Goal: Task Accomplishment & Management: Use online tool/utility

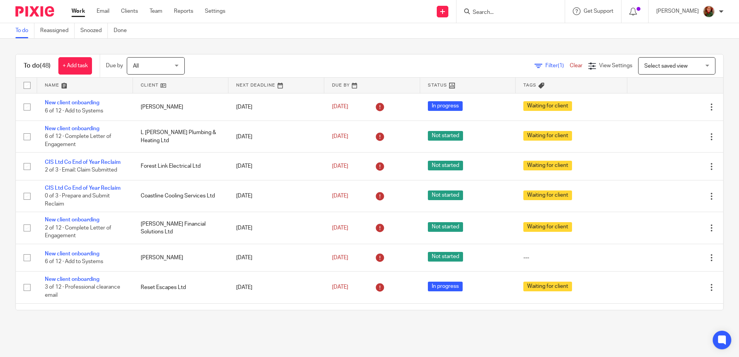
click at [51, 87] on link at bounding box center [85, 85] width 96 height 15
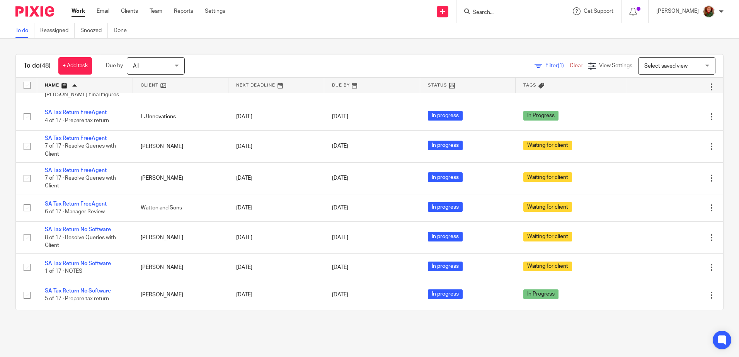
scroll to position [773, 0]
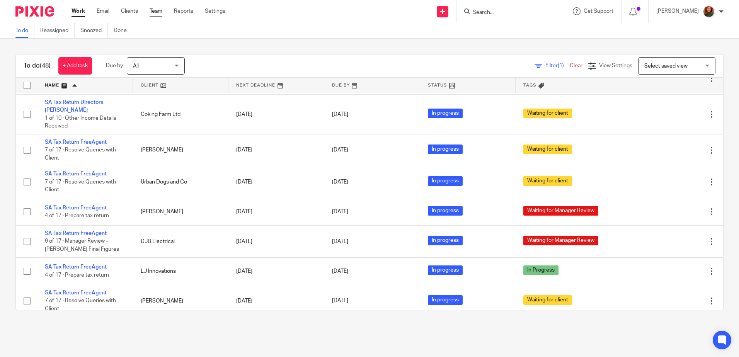
click at [157, 12] on link "Team" at bounding box center [156, 11] width 13 height 8
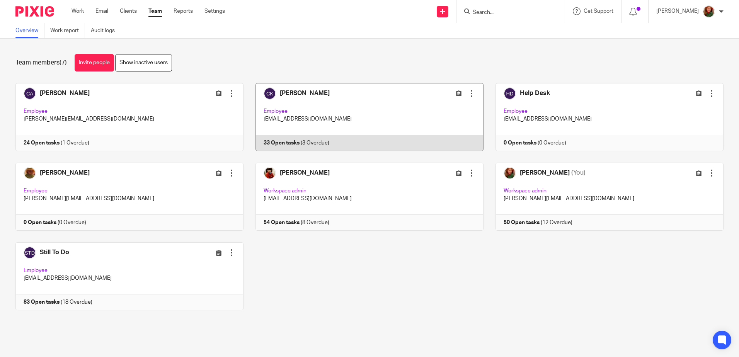
click at [392, 107] on link at bounding box center [363, 117] width 240 height 68
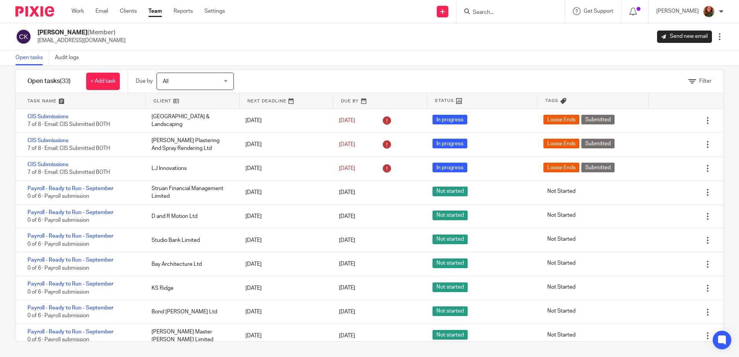
click at [155, 11] on link "Team" at bounding box center [155, 11] width 14 height 8
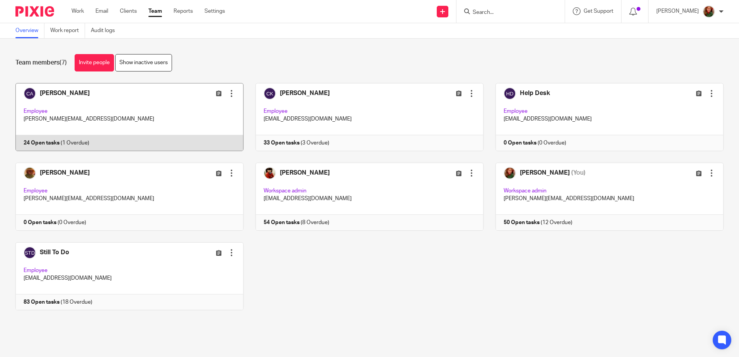
click at [155, 113] on link at bounding box center [123, 117] width 240 height 68
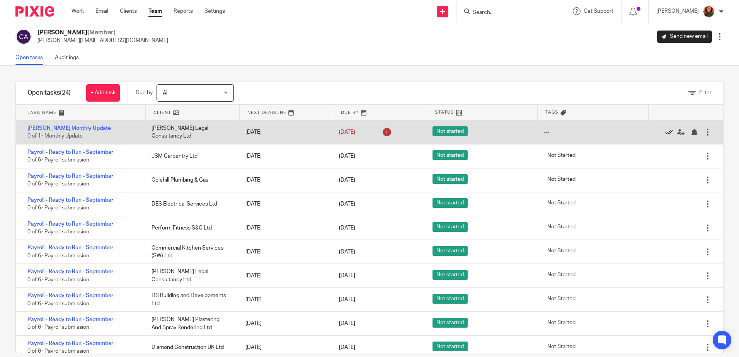
click at [665, 131] on icon at bounding box center [669, 133] width 8 height 8
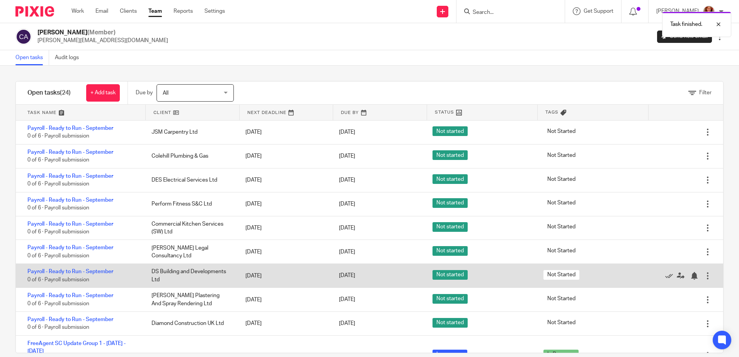
scroll to position [77, 0]
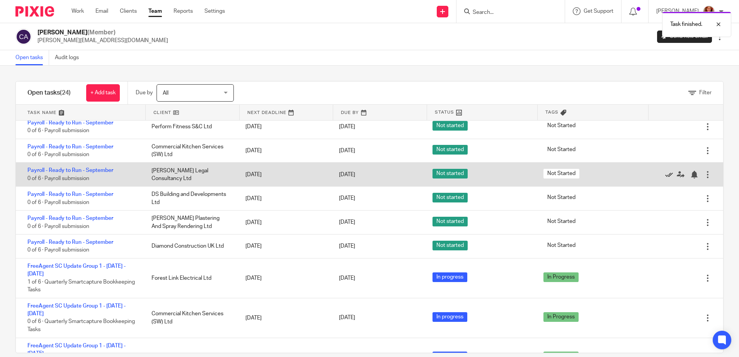
click at [665, 176] on icon at bounding box center [669, 175] width 8 height 8
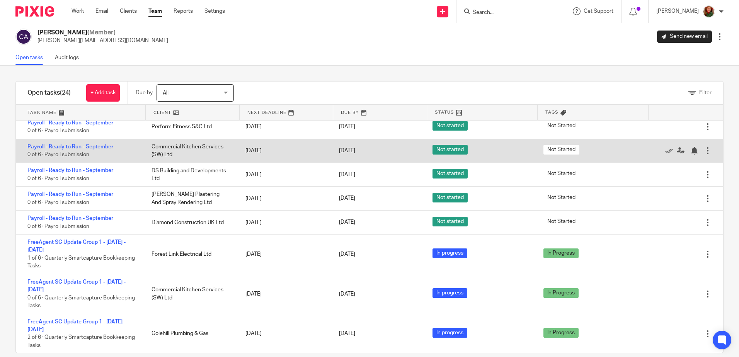
scroll to position [0, 0]
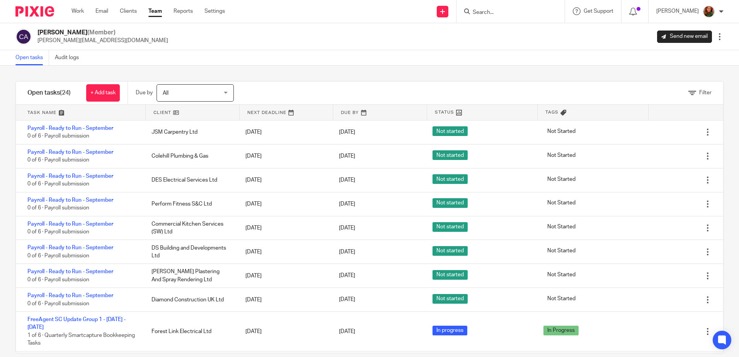
click at [489, 11] on input "Search" at bounding box center [507, 12] width 70 height 7
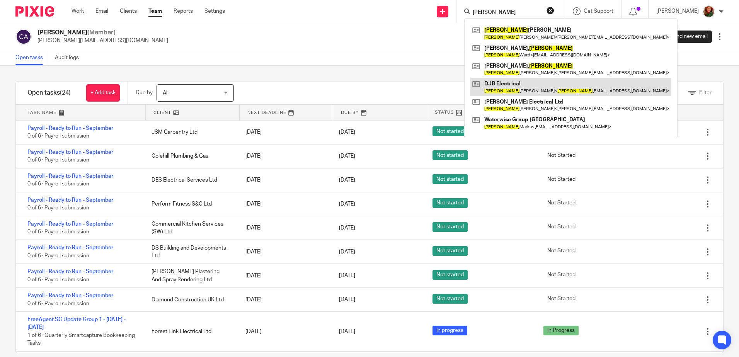
type input "darren"
click at [535, 88] on link at bounding box center [570, 87] width 201 height 18
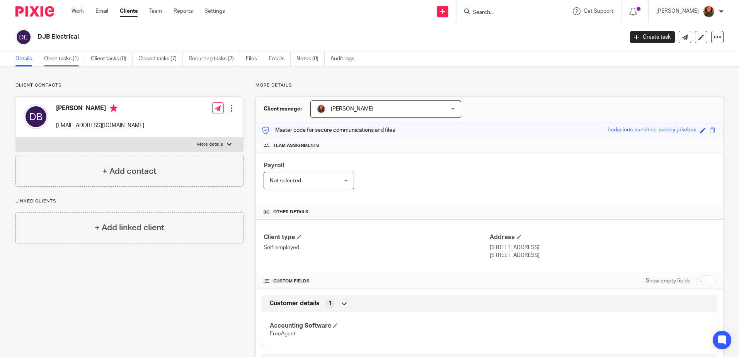
click at [55, 57] on link "Open tasks (1)" at bounding box center [64, 58] width 41 height 15
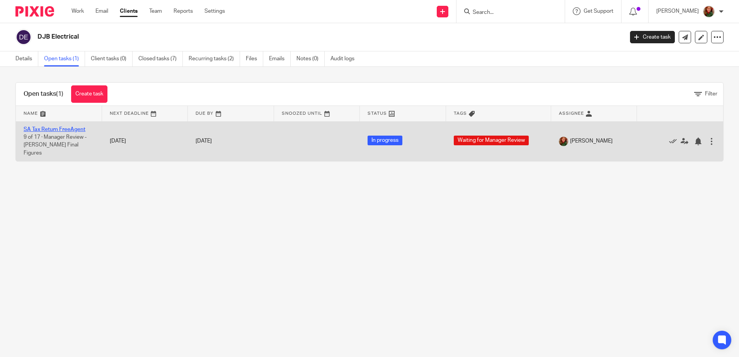
click at [49, 128] on link "SA Tax Return FreeAgent" at bounding box center [55, 129] width 62 height 5
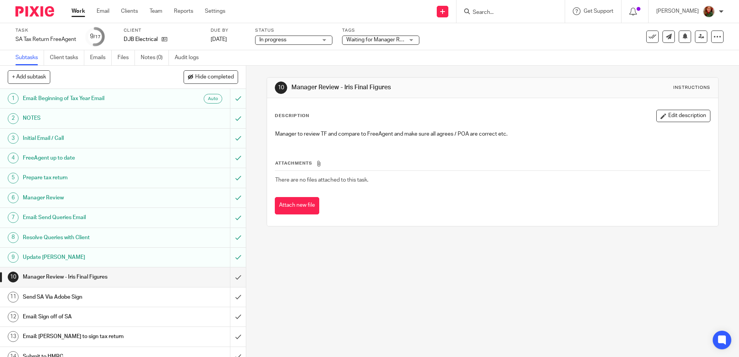
scroll to position [69, 0]
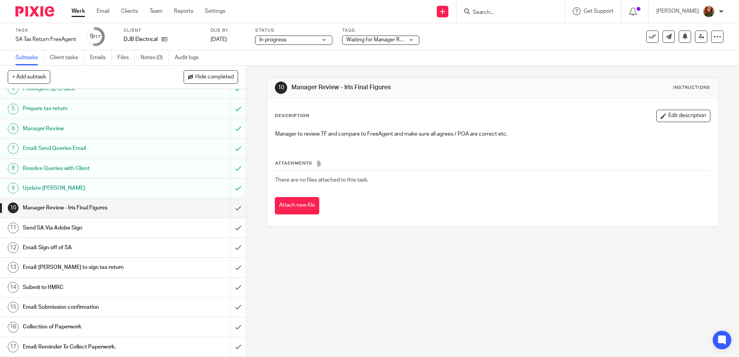
click at [71, 250] on h1 "Email: Sign off of SA" at bounding box center [89, 248] width 133 height 12
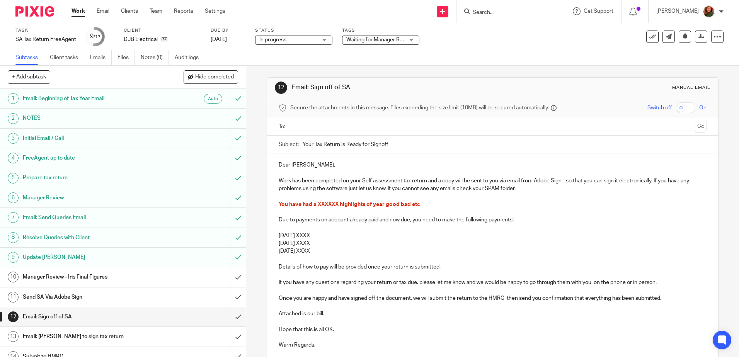
click at [454, 198] on p at bounding box center [492, 196] width 427 height 8
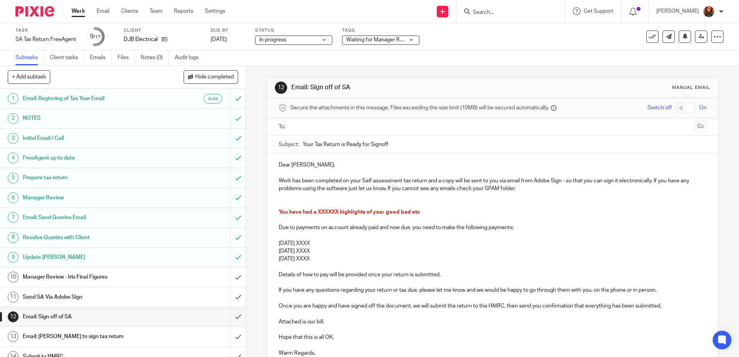
click at [292, 203] on p at bounding box center [492, 205] width 427 height 8
click at [291, 199] on p at bounding box center [492, 196] width 427 height 8
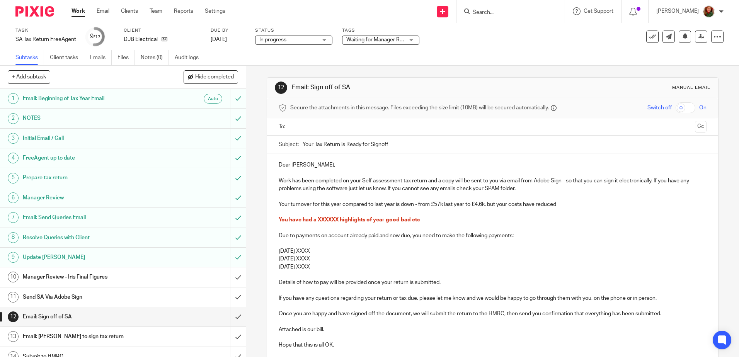
click at [477, 205] on p "Your turnover for this year compared to last year is down - from £57k last year…" at bounding box center [492, 205] width 427 height 8
click at [569, 202] on p "Your turnover for this year compared to last year is down - from £57k last year…" at bounding box center [492, 205] width 427 height 8
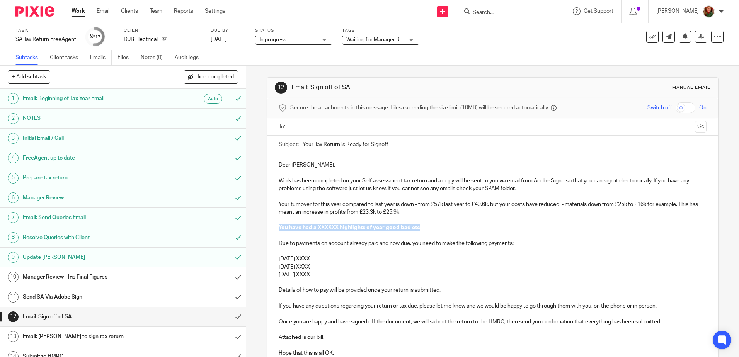
drag, startPoint x: 437, startPoint y: 229, endPoint x: 268, endPoint y: 230, distance: 168.5
click at [268, 230] on div "Dear [PERSON_NAME], Work has been completed on your Self assessment tax return …" at bounding box center [492, 281] width 451 height 256
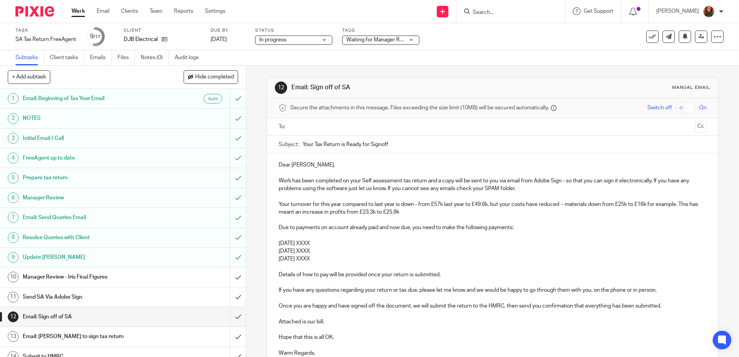
click at [364, 242] on p "[DATE] XXXX" at bounding box center [492, 244] width 427 height 8
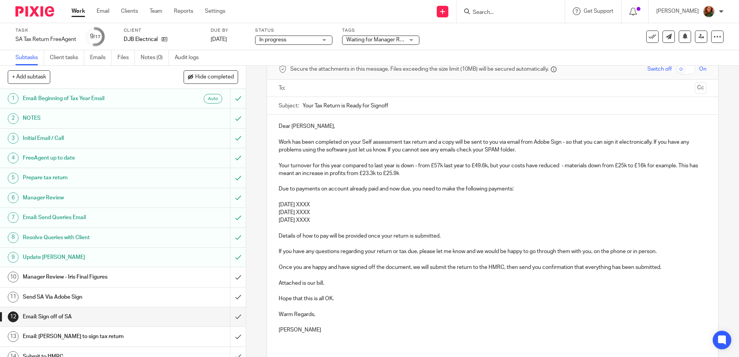
scroll to position [77, 0]
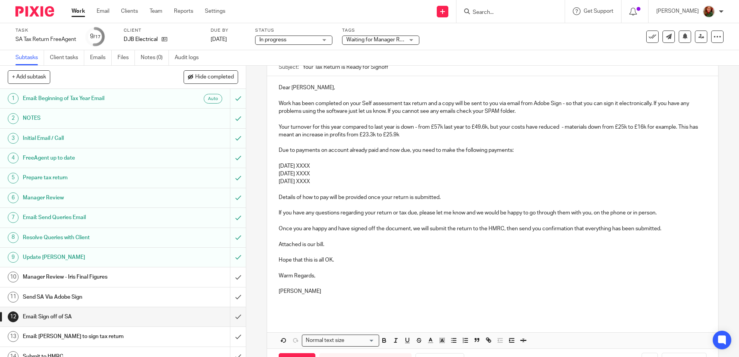
drag, startPoint x: 335, startPoint y: 165, endPoint x: 260, endPoint y: 164, distance: 75.0
click at [260, 164] on div "12 Email: Sign off of SA Manual email Secure the attachments in this message. F…" at bounding box center [492, 211] width 493 height 291
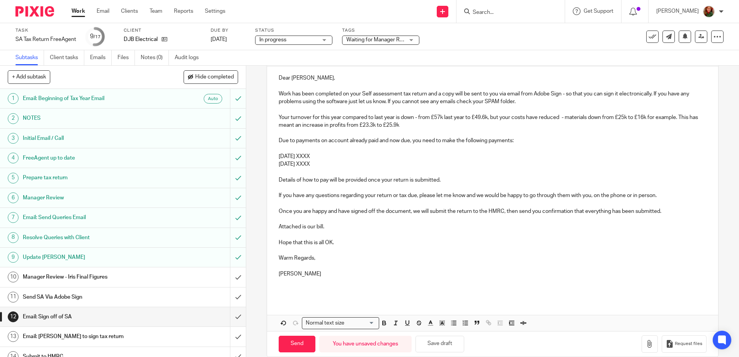
scroll to position [99, 0]
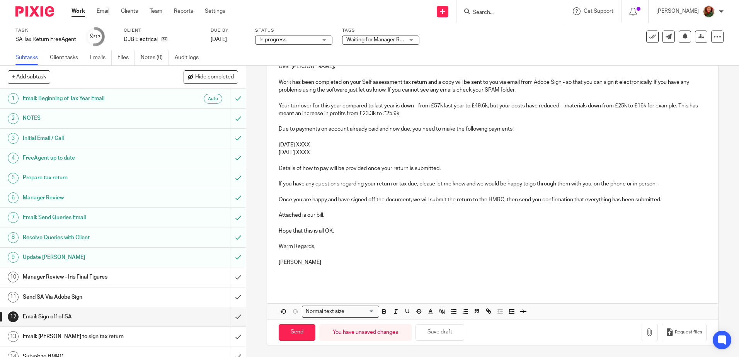
drag, startPoint x: 287, startPoint y: 262, endPoint x: 348, endPoint y: 265, distance: 61.1
click at [348, 265] on p "[PERSON_NAME]" at bounding box center [492, 263] width 427 height 8
click at [427, 334] on button "Save draft" at bounding box center [439, 332] width 49 height 17
click at [666, 200] on p "Once you are happy and have signed off the document, we will submit the return …" at bounding box center [492, 200] width 427 height 8
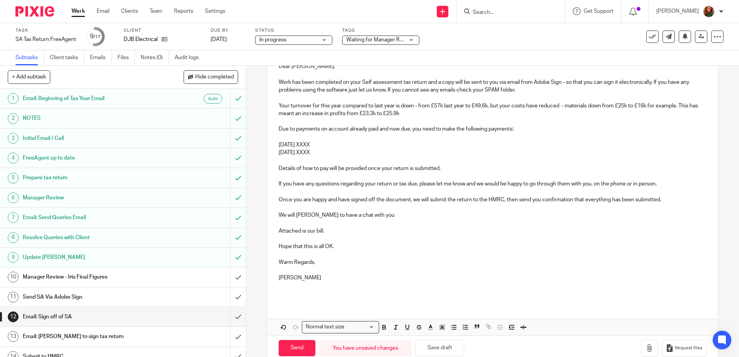
click at [298, 214] on p "We will [PERSON_NAME] to have a chat with you" at bounding box center [492, 215] width 427 height 8
click at [371, 217] on p "We will need to have a chat with you" at bounding box center [492, 215] width 427 height 8
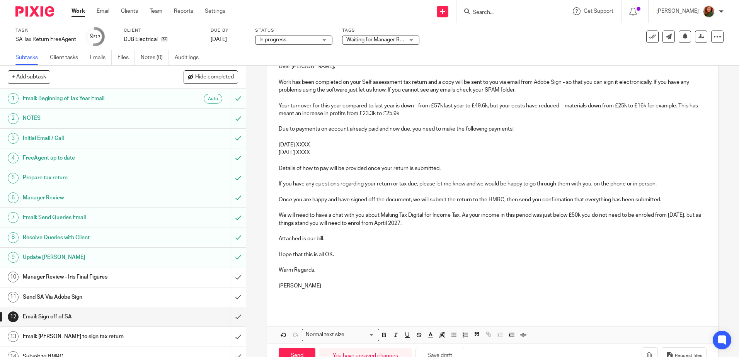
click at [414, 224] on p "We will need to have a chat with you about Making Tax Digital for Income Tax. A…" at bounding box center [492, 219] width 427 height 16
click at [463, 225] on p "We will need to have a chat with you about Making Tax Digital for Income Tax. A…" at bounding box center [492, 219] width 427 height 16
click at [446, 222] on p "We will need to have a chat with you about Making Tax Digital for Income Tax. A…" at bounding box center [492, 219] width 427 height 16
click at [542, 224] on p "We will need to have a chat with you about Making Tax Digital for Income Tax. A…" at bounding box center [492, 219] width 427 height 16
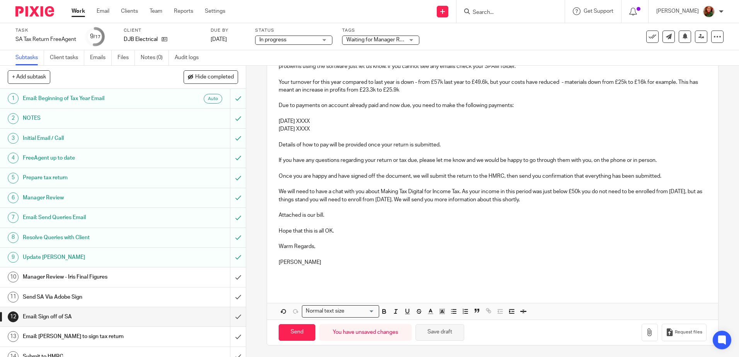
click at [432, 337] on button "Save draft" at bounding box center [439, 332] width 49 height 17
